Goal: Navigation & Orientation: Understand site structure

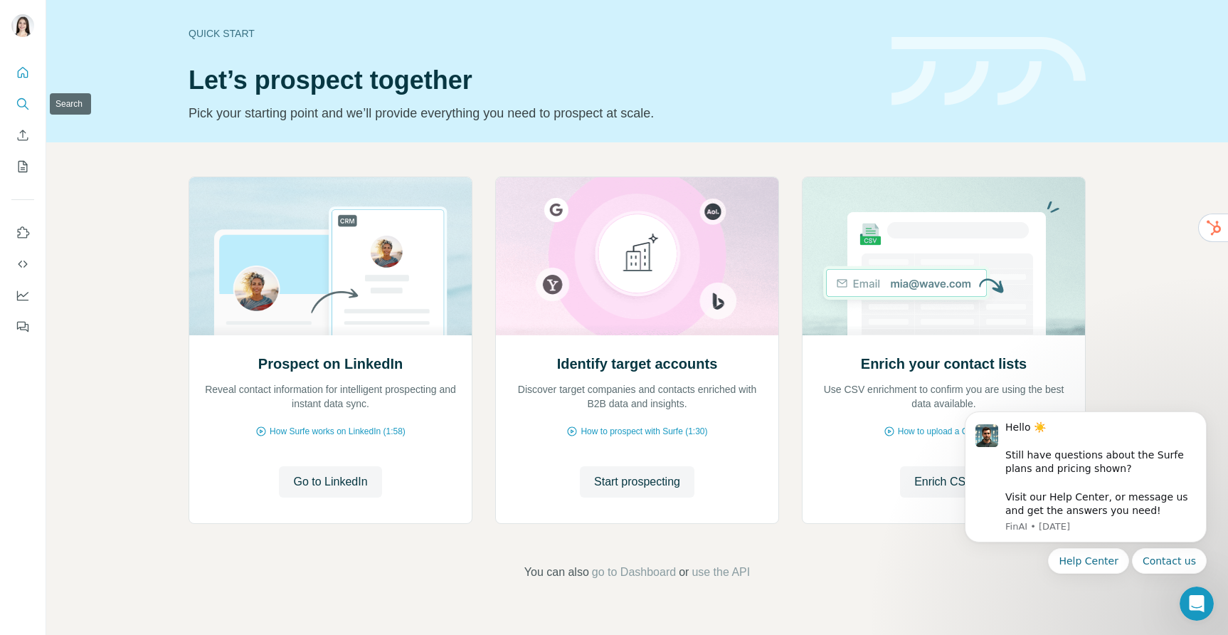
click at [24, 92] on button "Search" at bounding box center [22, 104] width 23 height 26
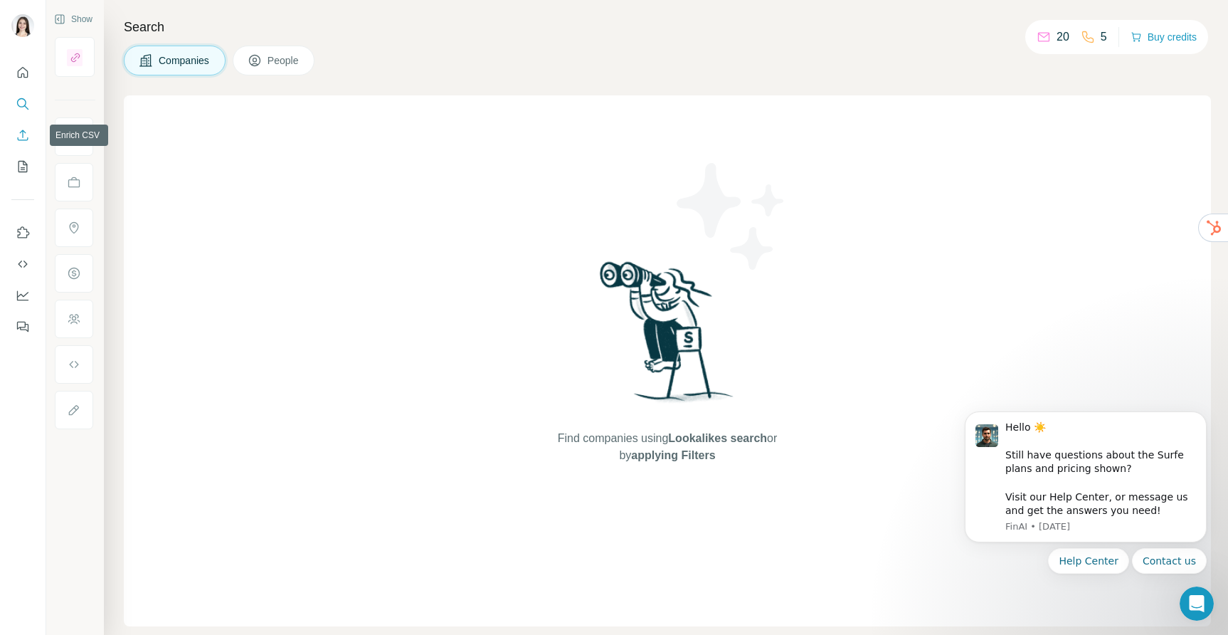
click at [19, 137] on icon "Enrich CSV" at bounding box center [23, 135] width 14 height 14
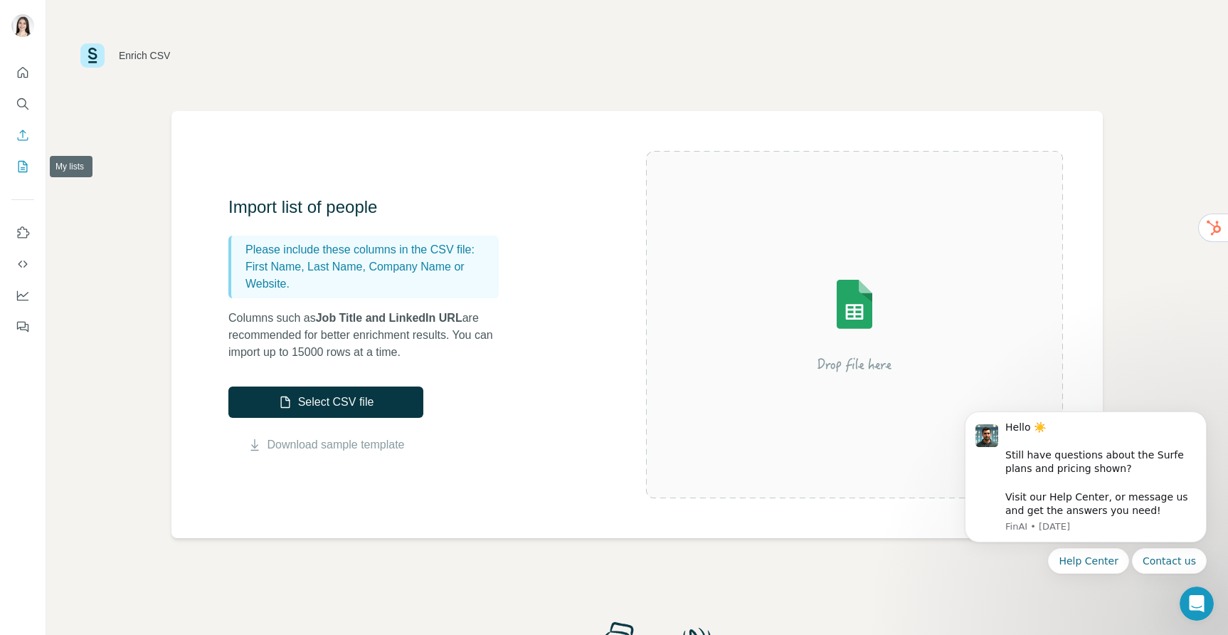
click at [17, 172] on icon "My lists" at bounding box center [23, 166] width 14 height 14
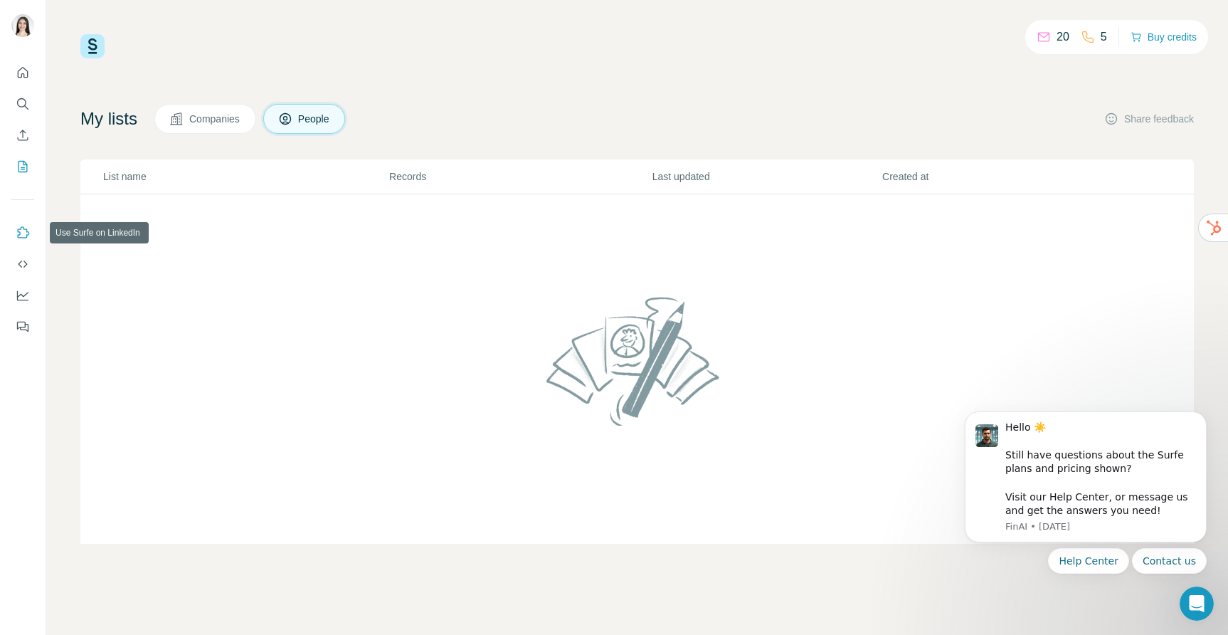
click at [22, 235] on icon "Use Surfe on LinkedIn" at bounding box center [23, 233] width 14 height 14
click at [20, 267] on icon "Use Surfe API" at bounding box center [23, 264] width 14 height 14
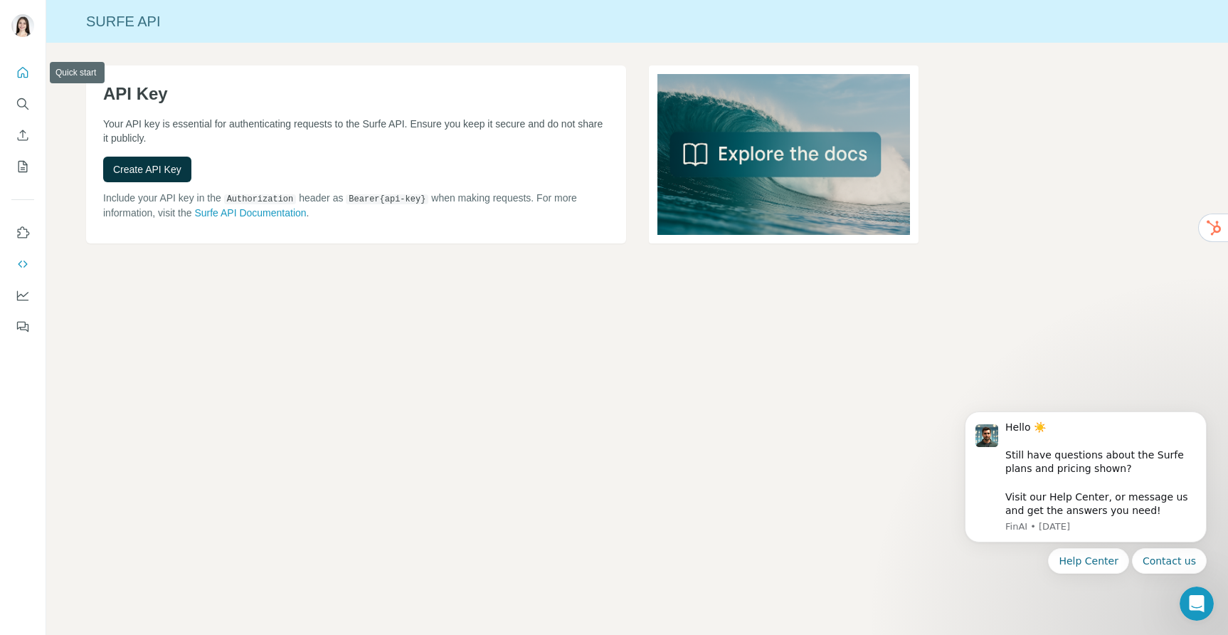
click at [21, 73] on icon "Quick start" at bounding box center [23, 72] width 14 height 14
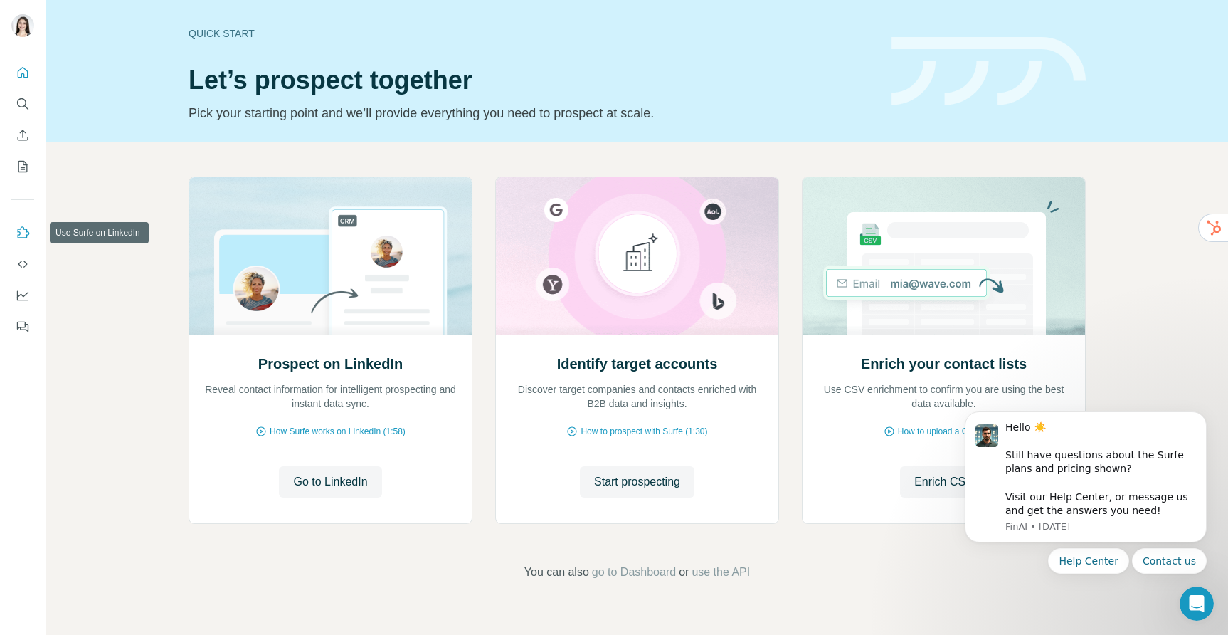
click at [24, 230] on icon "Use Surfe on LinkedIn" at bounding box center [23, 233] width 14 height 14
click at [20, 78] on icon "Quick start" at bounding box center [23, 72] width 14 height 14
click at [21, 263] on icon "Use Surfe API" at bounding box center [23, 264] width 14 height 14
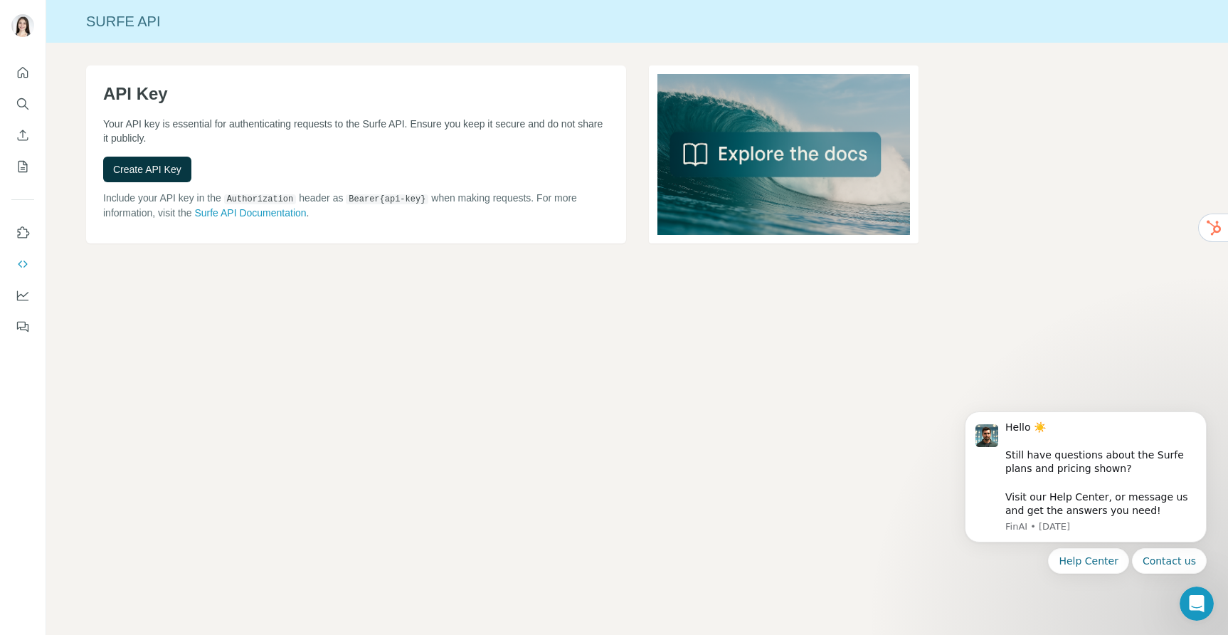
click at [355, 480] on div "Surfe API API Key Your API key is essential for authenticating requests to the …" at bounding box center [637, 317] width 1182 height 635
click at [22, 76] on icon "Quick start" at bounding box center [23, 72] width 14 height 14
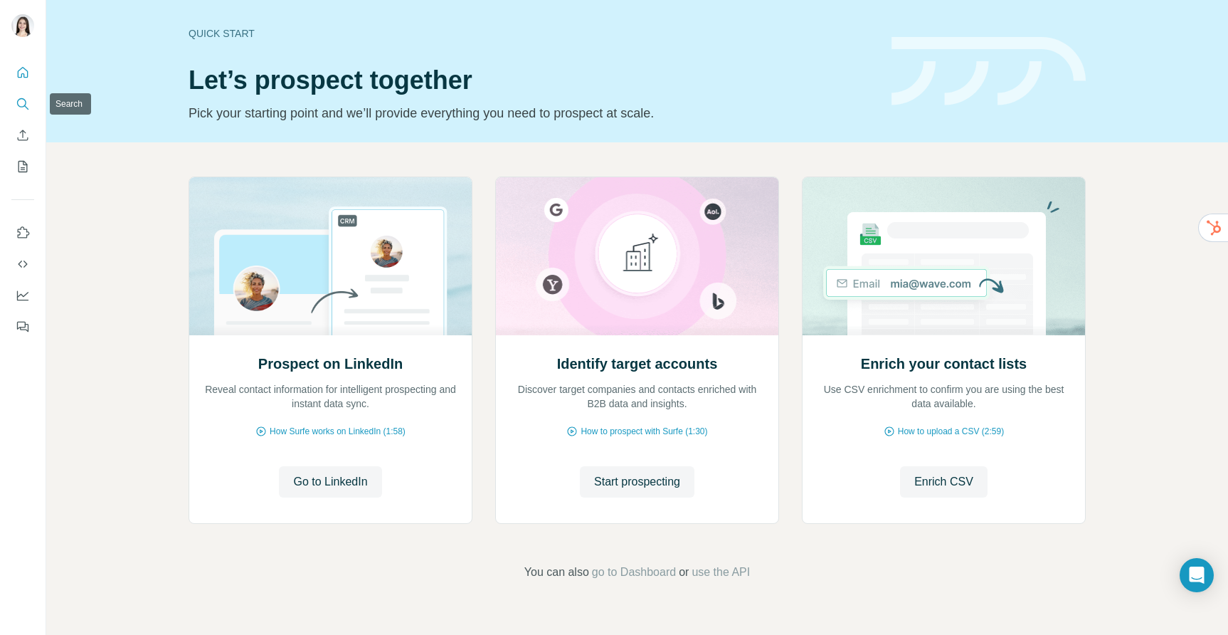
click at [24, 109] on icon "Search" at bounding box center [23, 104] width 14 height 14
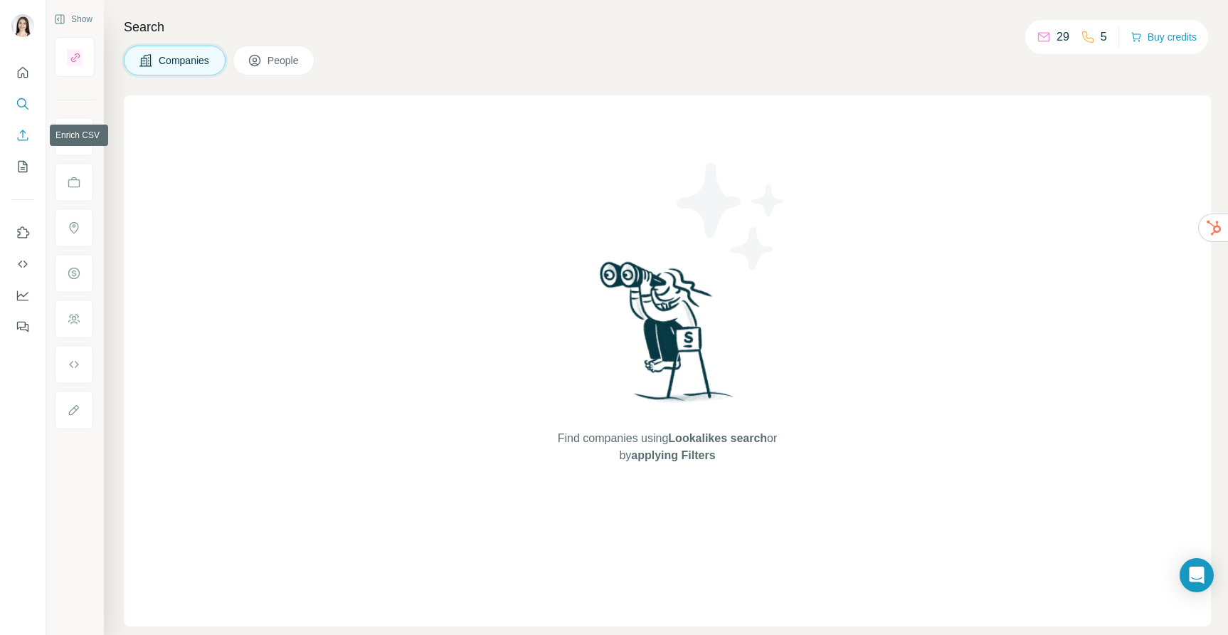
click at [19, 139] on icon "Enrich CSV" at bounding box center [23, 135] width 11 height 11
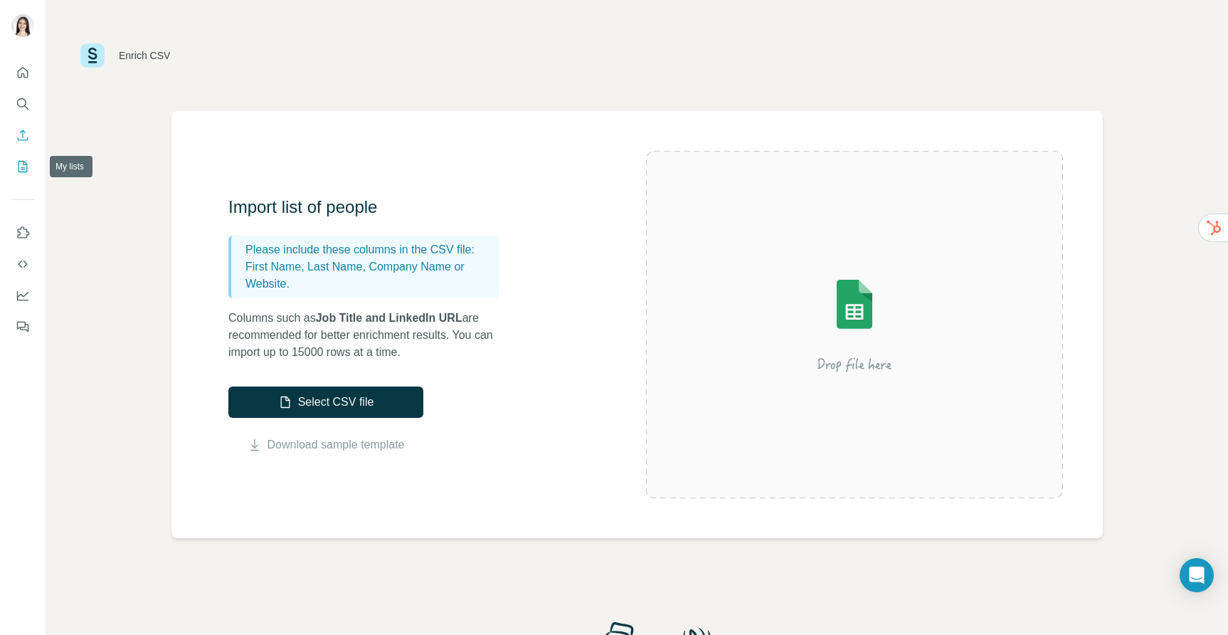
click at [23, 165] on icon "My lists" at bounding box center [23, 166] width 14 height 14
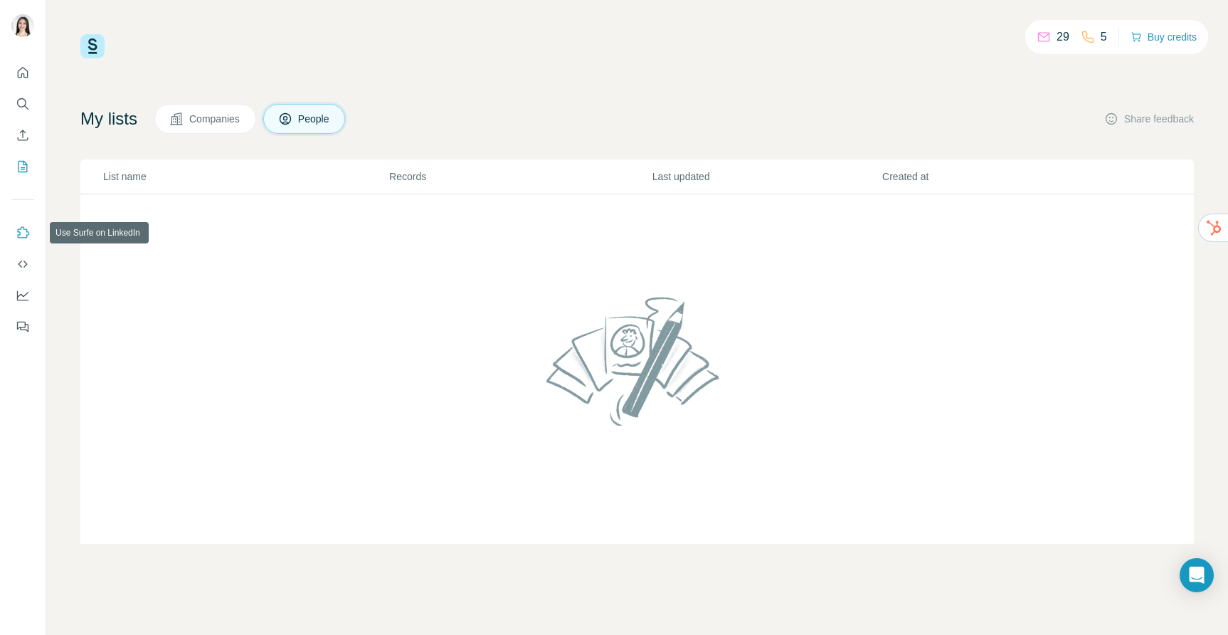
click at [22, 234] on icon "Use Surfe on LinkedIn" at bounding box center [23, 233] width 14 height 14
click at [20, 263] on icon "Use Surfe API" at bounding box center [22, 263] width 9 height 7
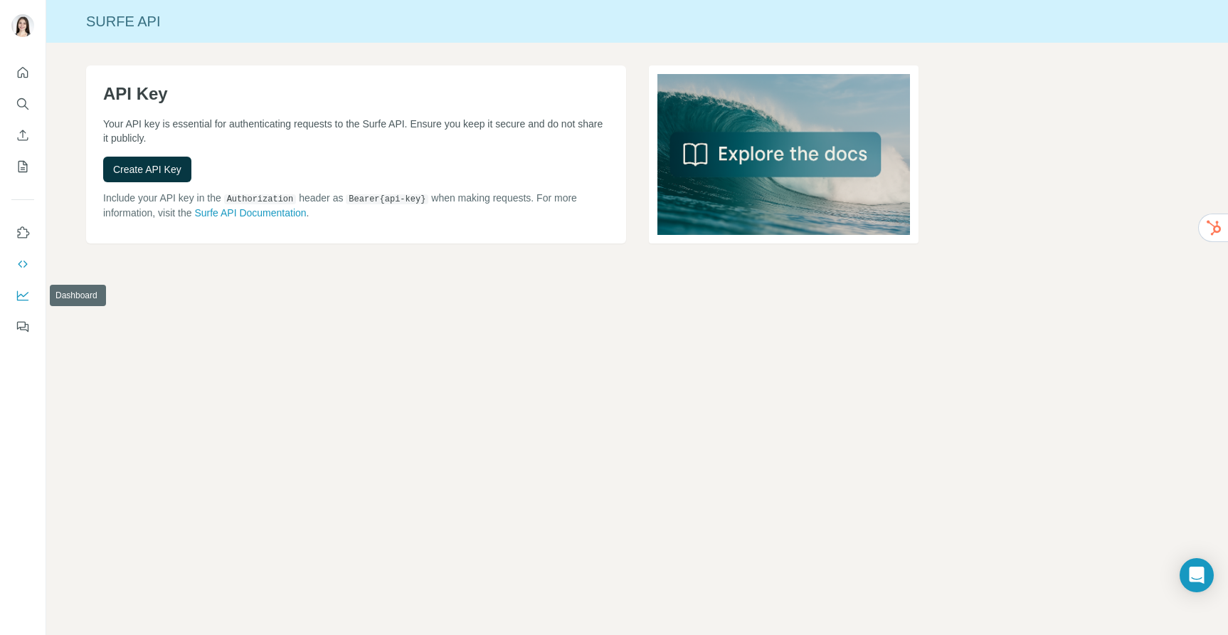
click at [17, 300] on icon "Dashboard" at bounding box center [22, 296] width 11 height 10
